Goal: Information Seeking & Learning: Learn about a topic

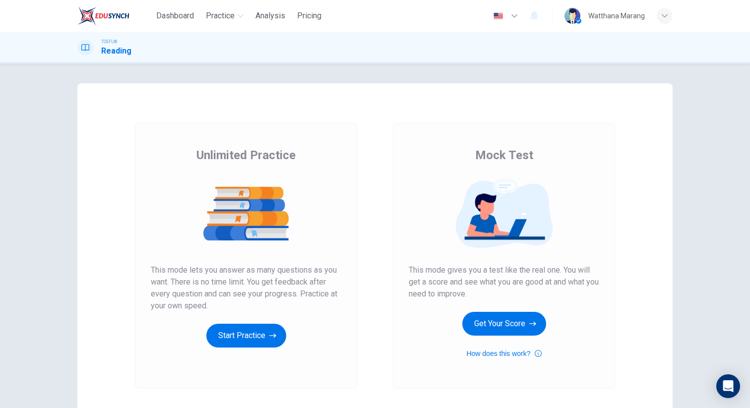
drag, startPoint x: 476, startPoint y: 155, endPoint x: 536, endPoint y: 176, distance: 63.3
click at [554, 161] on div "Mock Test This mode gives you a test like the real one. You will get a score an…" at bounding box center [504, 253] width 190 height 212
drag, startPoint x: 527, startPoint y: 157, endPoint x: 468, endPoint y: 152, distance: 58.7
click at [468, 152] on div "Mock Test This mode gives you a test like the real one. You will get a score an…" at bounding box center [504, 253] width 190 height 212
click at [503, 325] on button "Get Your Score" at bounding box center [504, 324] width 84 height 24
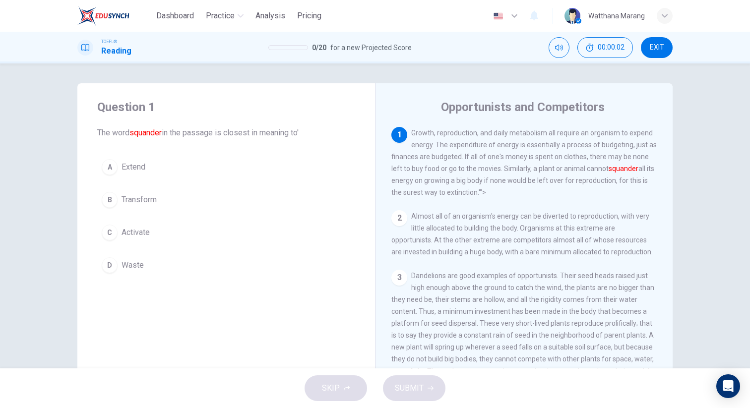
click at [113, 171] on div "A" at bounding box center [110, 167] width 16 height 16
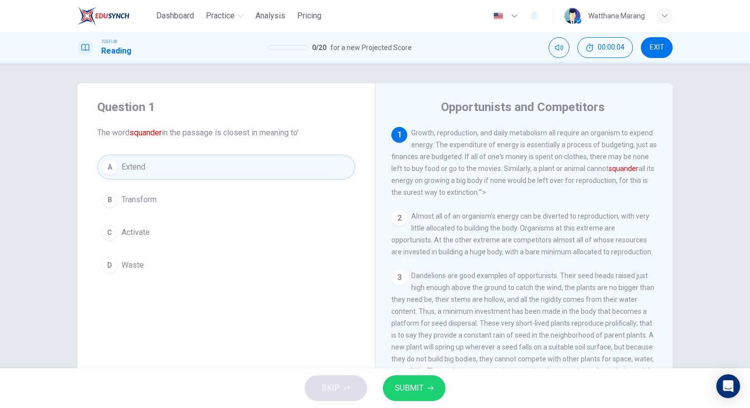
drag, startPoint x: 394, startPoint y: 178, endPoint x: 350, endPoint y: 193, distance: 47.2
click at [421, 183] on div "1 Growth, reproduction, and daily metabolism all require an organism to expend …" at bounding box center [524, 162] width 266 height 71
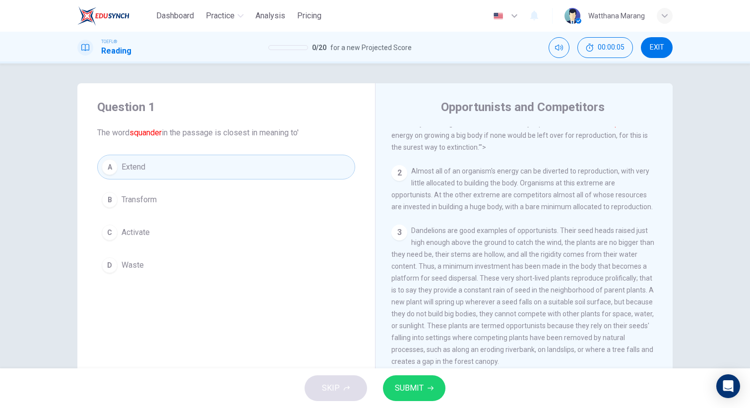
scroll to position [190, 0]
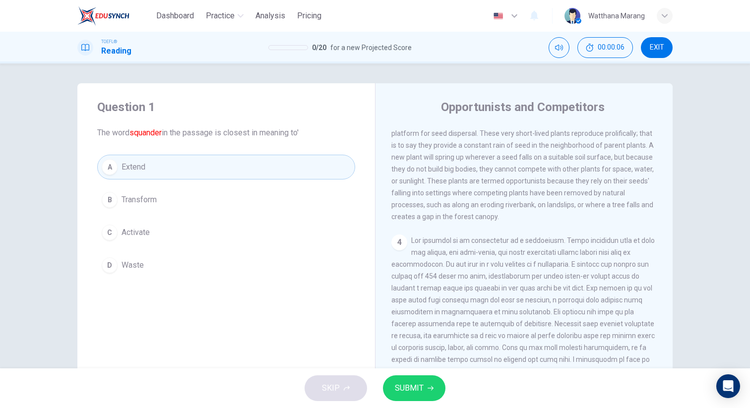
click at [423, 384] on button "SUBMIT" at bounding box center [414, 388] width 62 height 26
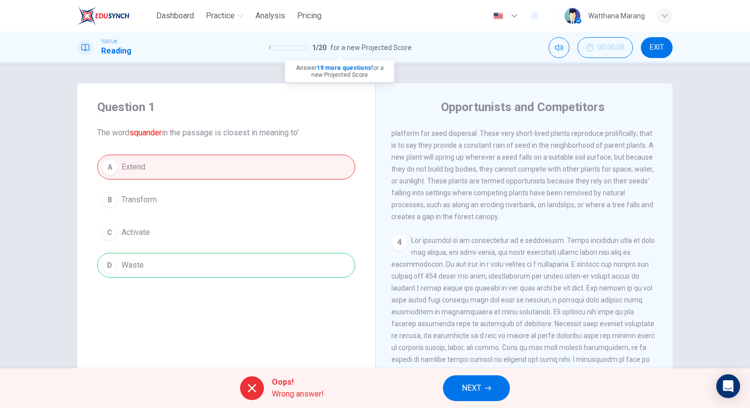
drag, startPoint x: 320, startPoint y: 47, endPoint x: 342, endPoint y: 50, distance: 22.1
click at [342, 50] on div "1 / 20 for a new Projected Score" at bounding box center [339, 48] width 143 height 12
click at [659, 49] on span "EXIT" at bounding box center [657, 48] width 14 height 8
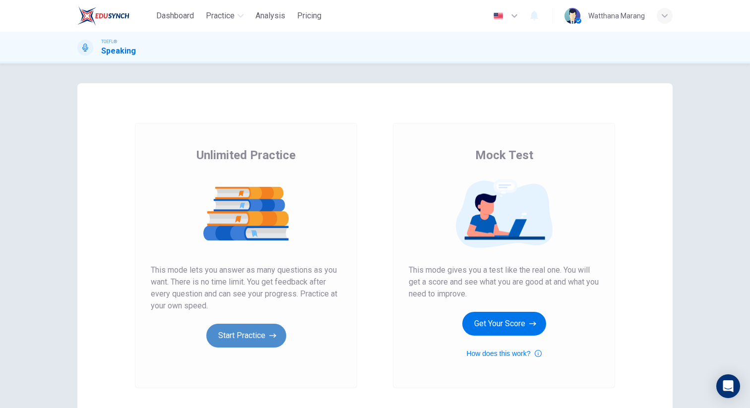
click at [251, 333] on button "Start Practice" at bounding box center [246, 336] width 80 height 24
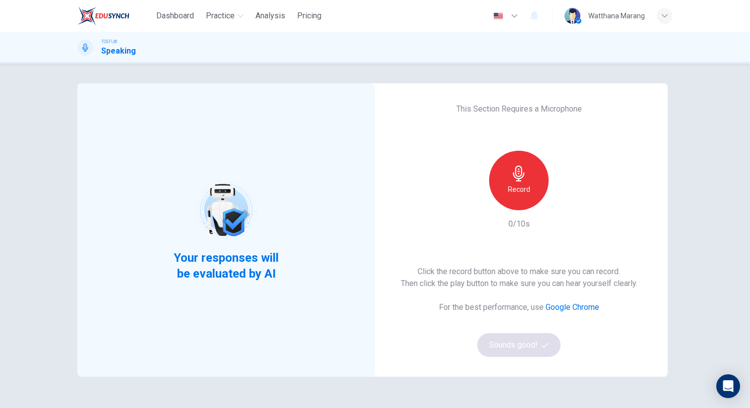
click at [516, 183] on div "Record" at bounding box center [519, 181] width 60 height 60
click at [514, 162] on div "Stop" at bounding box center [519, 181] width 60 height 60
click at [526, 344] on button "Sounds good!" at bounding box center [518, 345] width 83 height 24
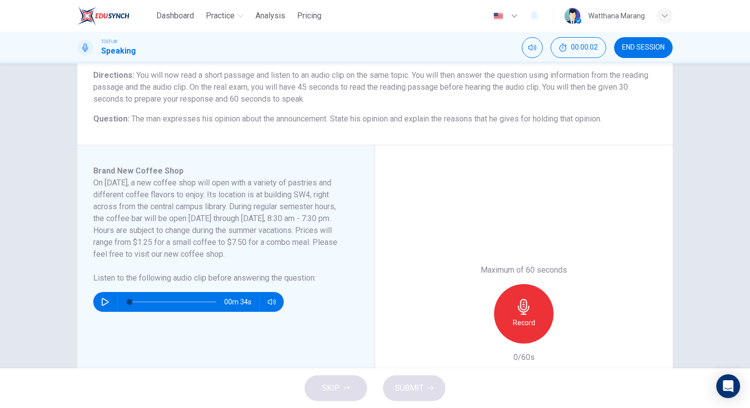
scroll to position [91, 0]
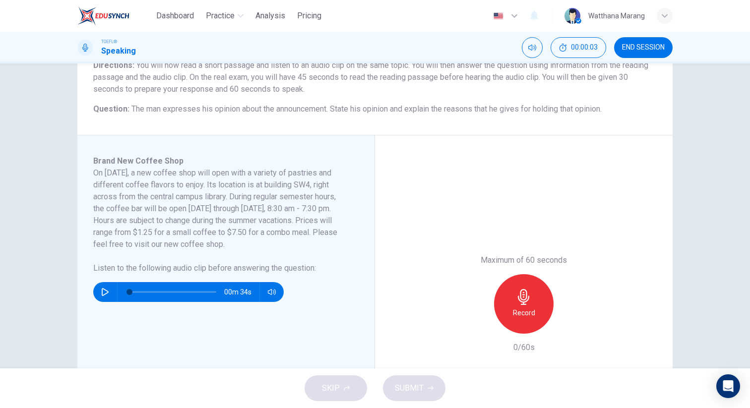
drag, startPoint x: 94, startPoint y: 171, endPoint x: 209, endPoint y: 229, distance: 128.4
click at [211, 229] on h6 "On November 10, a new coffee shop will open with a variety of pastries and diff…" at bounding box center [219, 208] width 253 height 83
drag, startPoint x: 512, startPoint y: 262, endPoint x: 563, endPoint y: 261, distance: 51.6
click at [563, 261] on h6 "Maximum of 60 seconds" at bounding box center [523, 260] width 86 height 12
click at [635, 56] on button "END SESSION" at bounding box center [643, 47] width 59 height 21
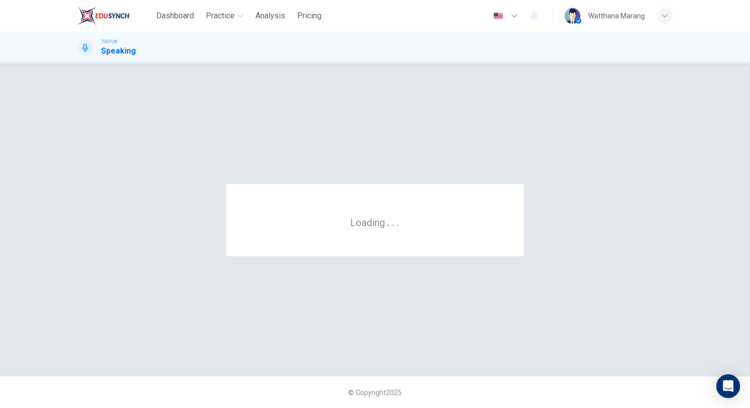
scroll to position [0, 0]
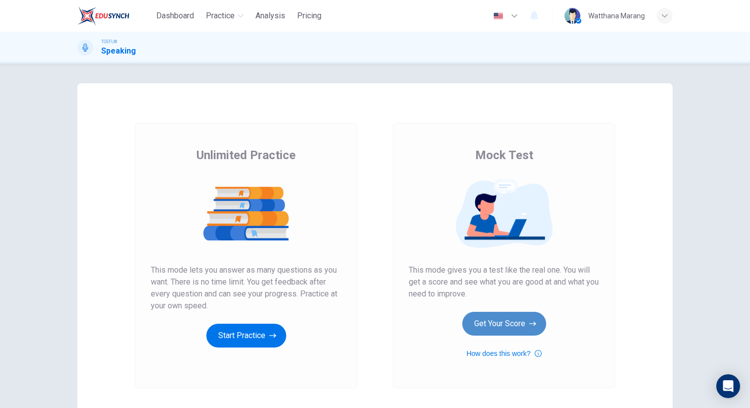
click at [494, 316] on button "Get Your Score" at bounding box center [504, 324] width 84 height 24
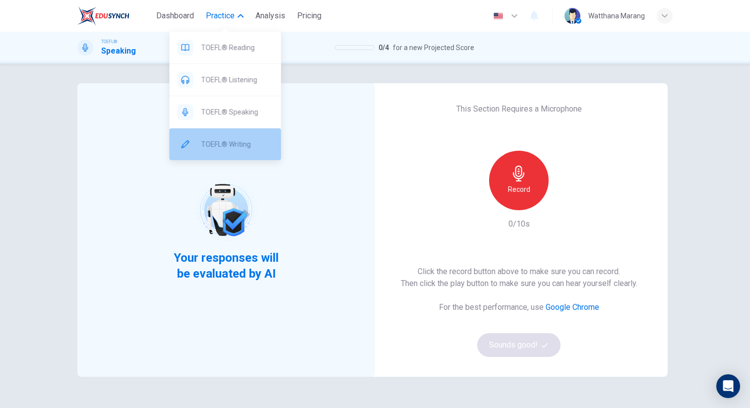
click at [224, 144] on span "TOEFL® Writing" at bounding box center [237, 144] width 72 height 12
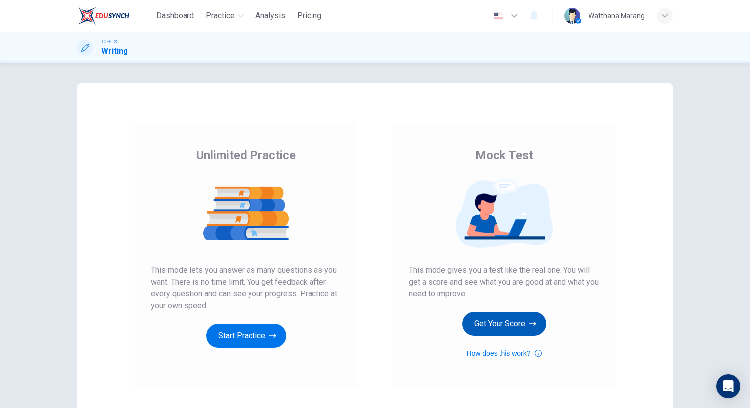
click at [493, 320] on button "Get Your Score" at bounding box center [504, 324] width 84 height 24
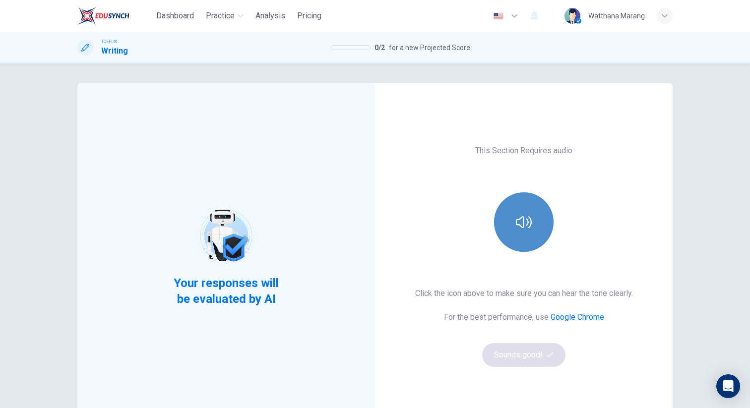
click at [516, 223] on icon "button" at bounding box center [524, 222] width 16 height 16
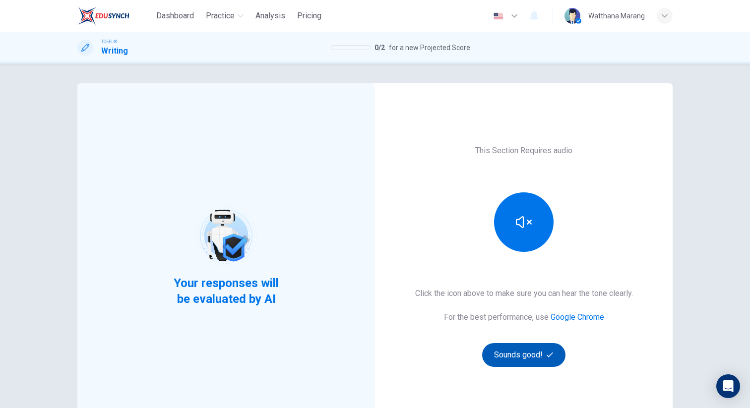
click at [528, 357] on button "Sounds good!" at bounding box center [523, 355] width 83 height 24
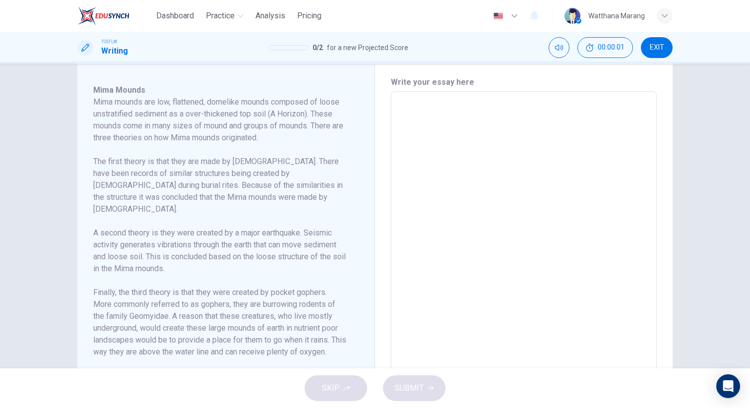
scroll to position [212, 0]
drag, startPoint x: 452, startPoint y: 155, endPoint x: 443, endPoint y: 132, distance: 24.3
click at [451, 154] on textarea at bounding box center [524, 231] width 252 height 266
drag, startPoint x: 536, startPoint y: 210, endPoint x: 546, endPoint y: 314, distance: 104.6
click at [547, 312] on textarea at bounding box center [524, 231] width 252 height 266
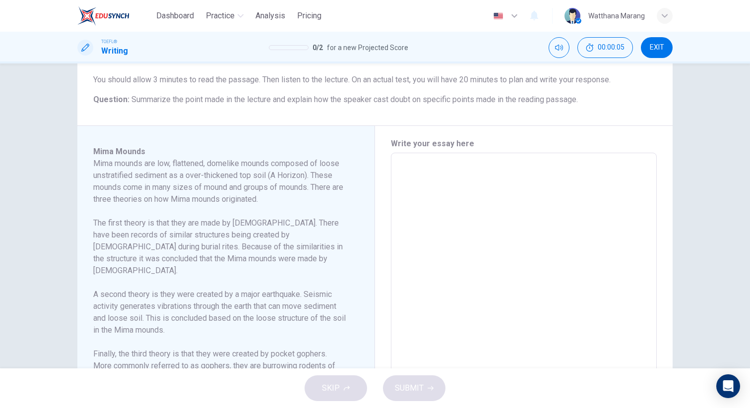
scroll to position [54, 0]
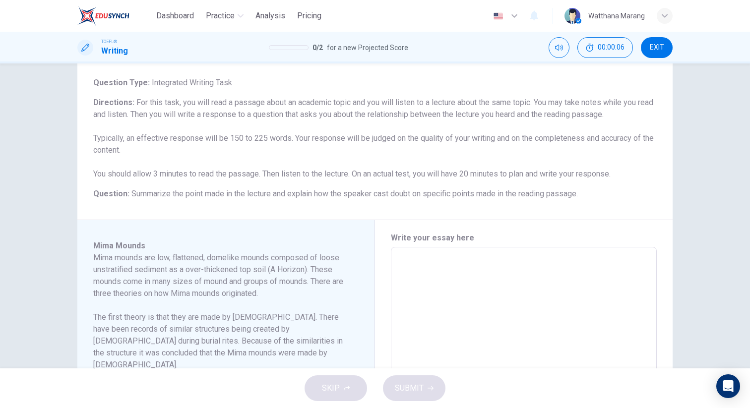
drag, startPoint x: 114, startPoint y: 252, endPoint x: 222, endPoint y: 278, distance: 111.6
click at [214, 274] on h6 "Mima mounds are low, flattened, domelike mounds composed of loose unstratified …" at bounding box center [219, 276] width 253 height 48
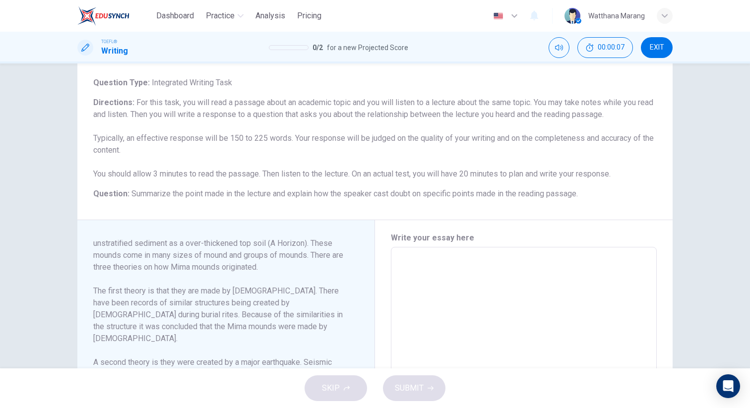
scroll to position [28, 0]
click at [660, 44] on span "EXIT" at bounding box center [657, 48] width 14 height 8
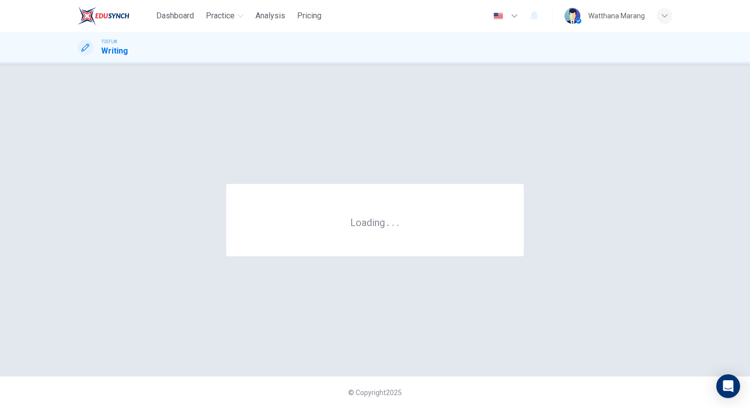
scroll to position [0, 0]
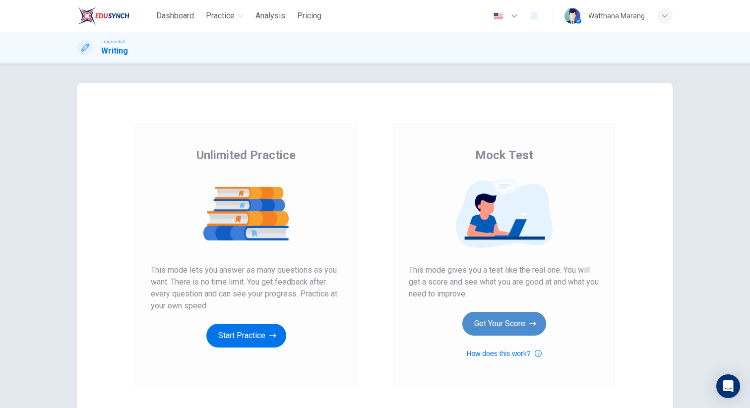
click at [490, 323] on button "Get Your Score" at bounding box center [504, 324] width 84 height 24
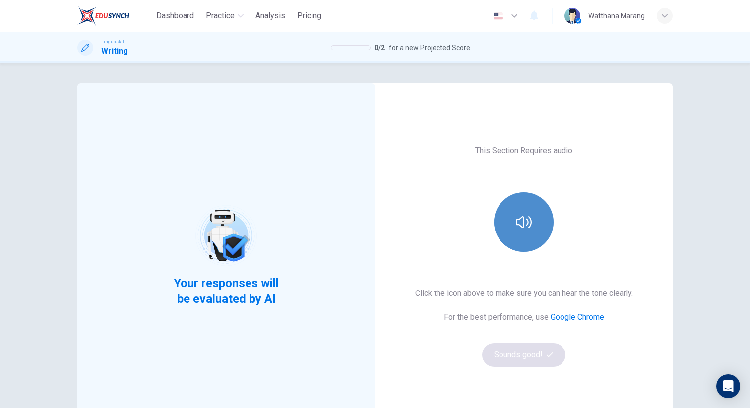
click at [516, 222] on icon "button" at bounding box center [524, 222] width 16 height 12
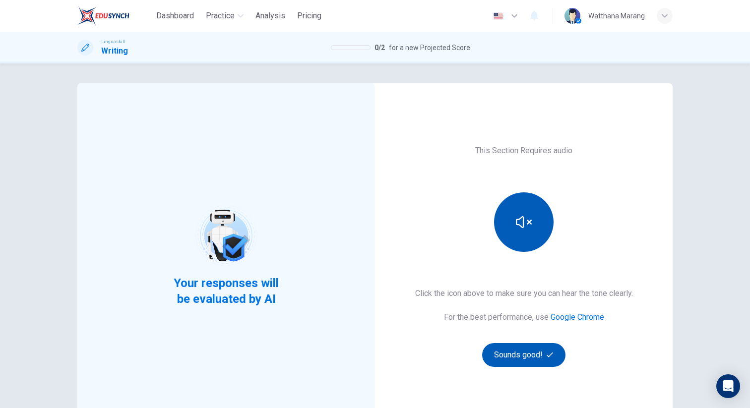
click at [519, 355] on button "Sounds good!" at bounding box center [523, 355] width 83 height 24
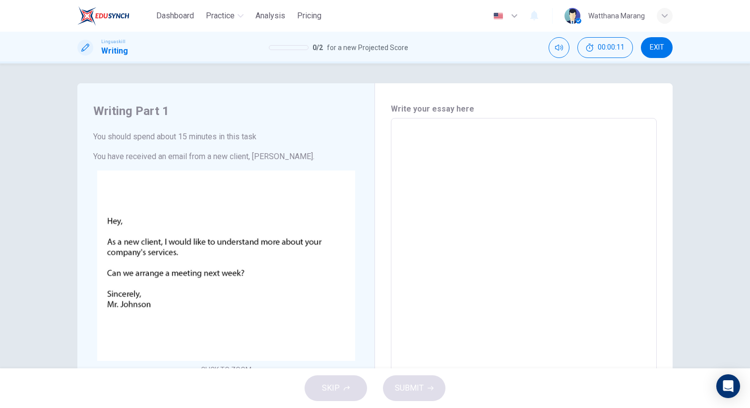
click at [474, 201] on textarea at bounding box center [524, 303] width 252 height 354
click at [656, 44] on span "EXIT" at bounding box center [657, 48] width 14 height 8
